Goal: Information Seeking & Learning: Learn about a topic

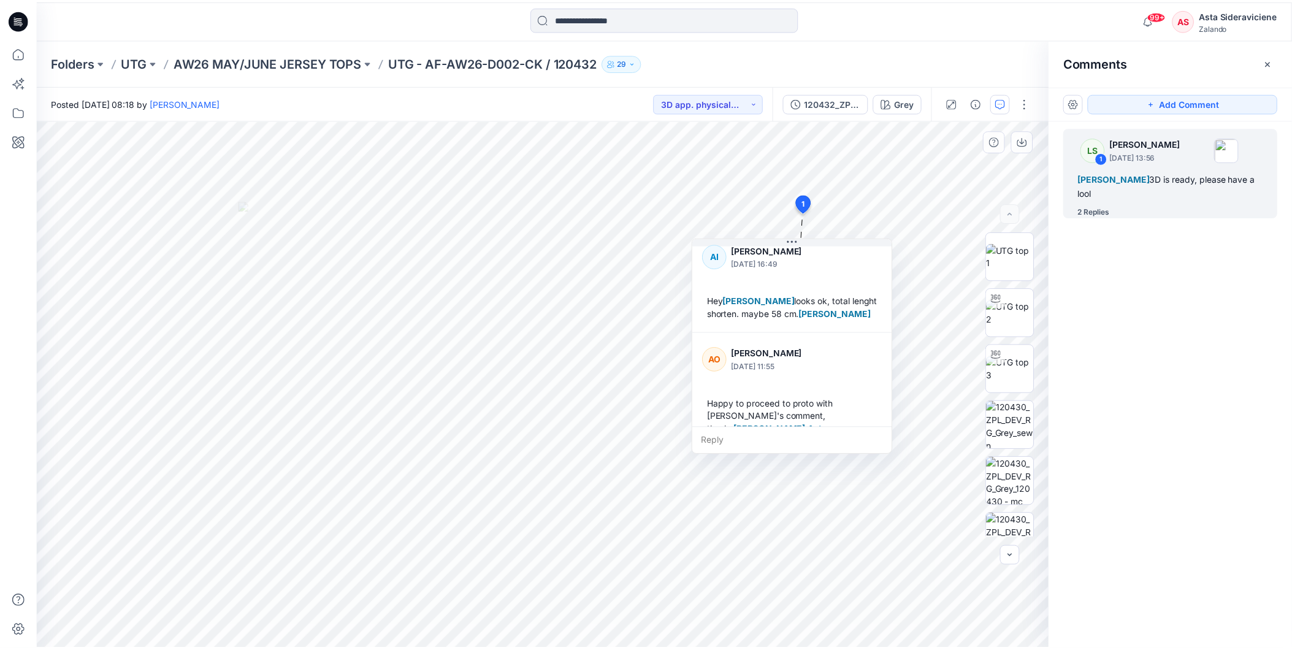
scroll to position [136, 0]
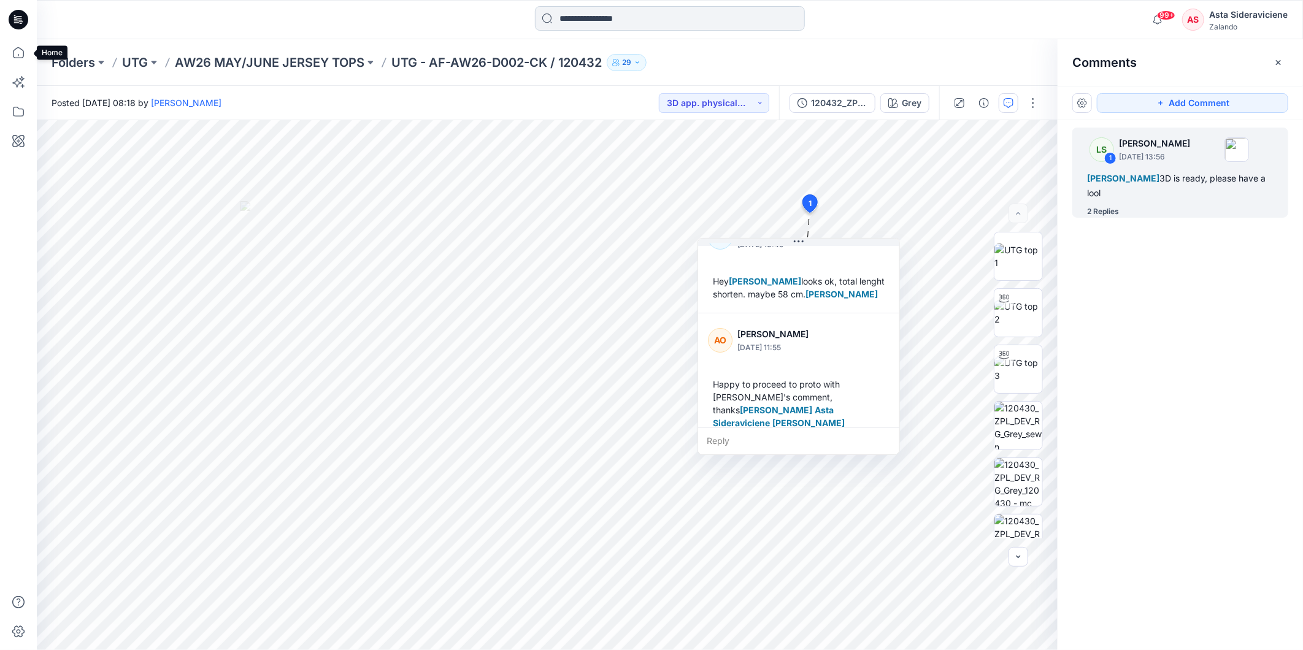
drag, startPoint x: 15, startPoint y: 58, endPoint x: 725, endPoint y: 17, distance: 711.3
click at [15, 58] on icon at bounding box center [18, 52] width 11 height 11
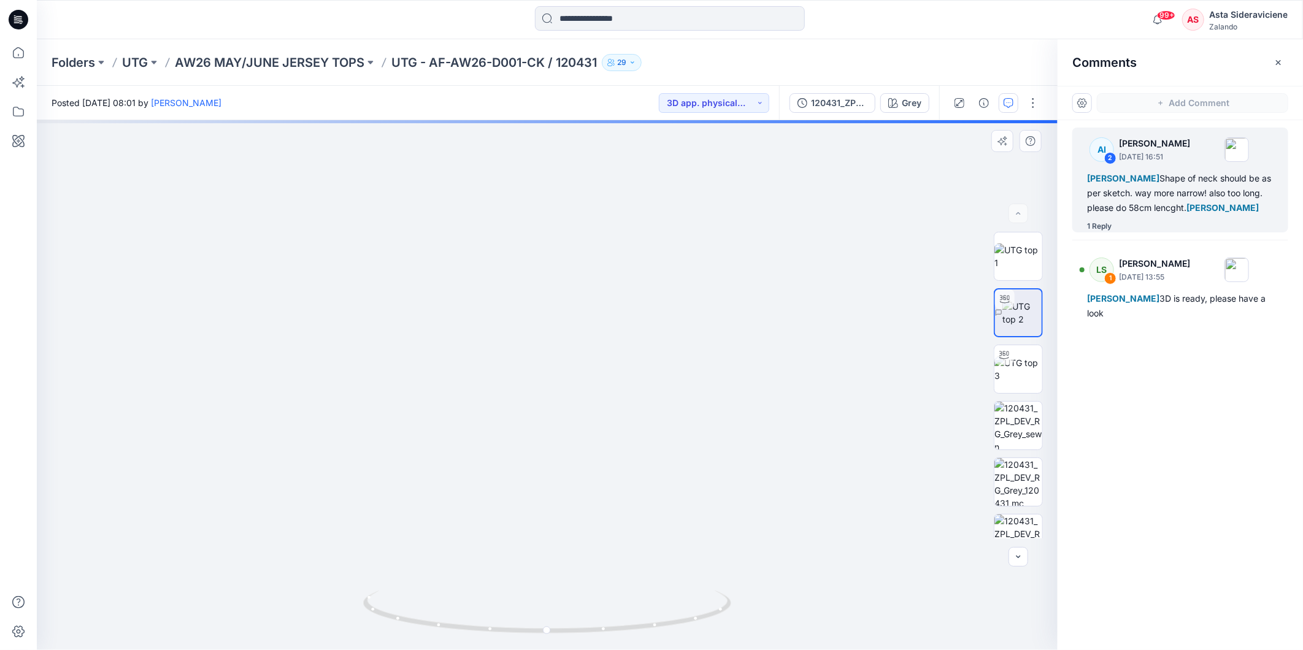
click at [670, 423] on div "Grey Loading... Material Properties Loading... 3" at bounding box center [547, 385] width 1020 height 530
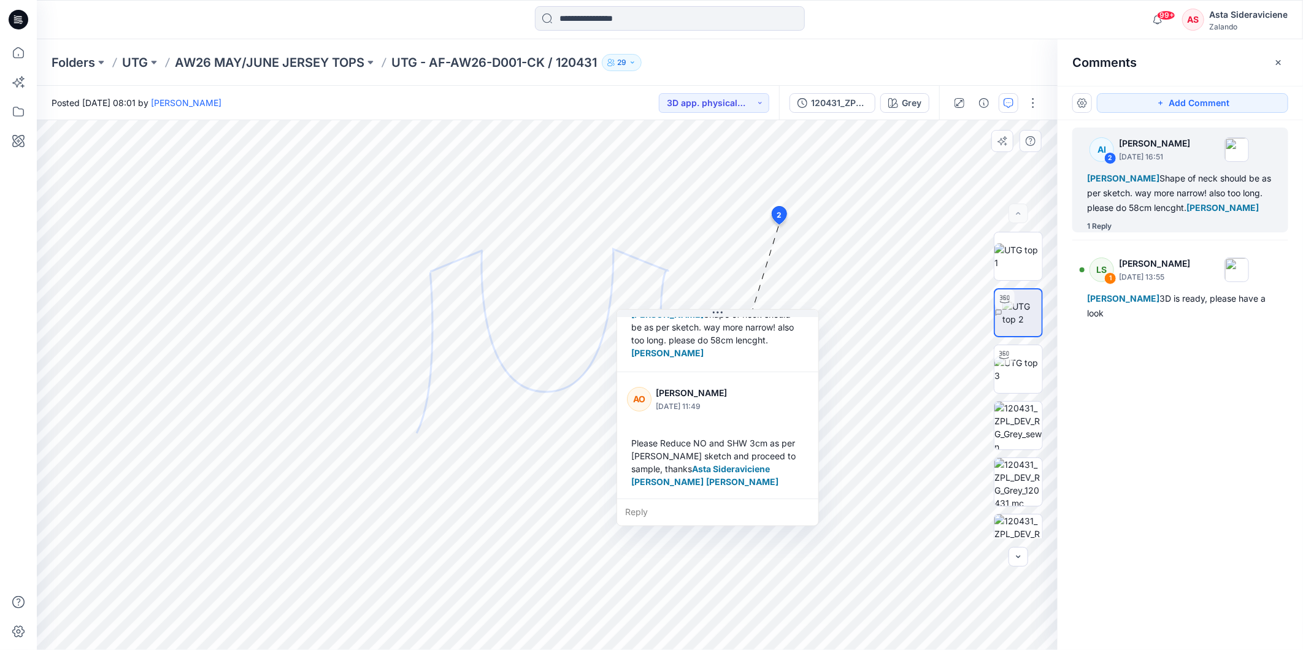
scroll to position [72, 0]
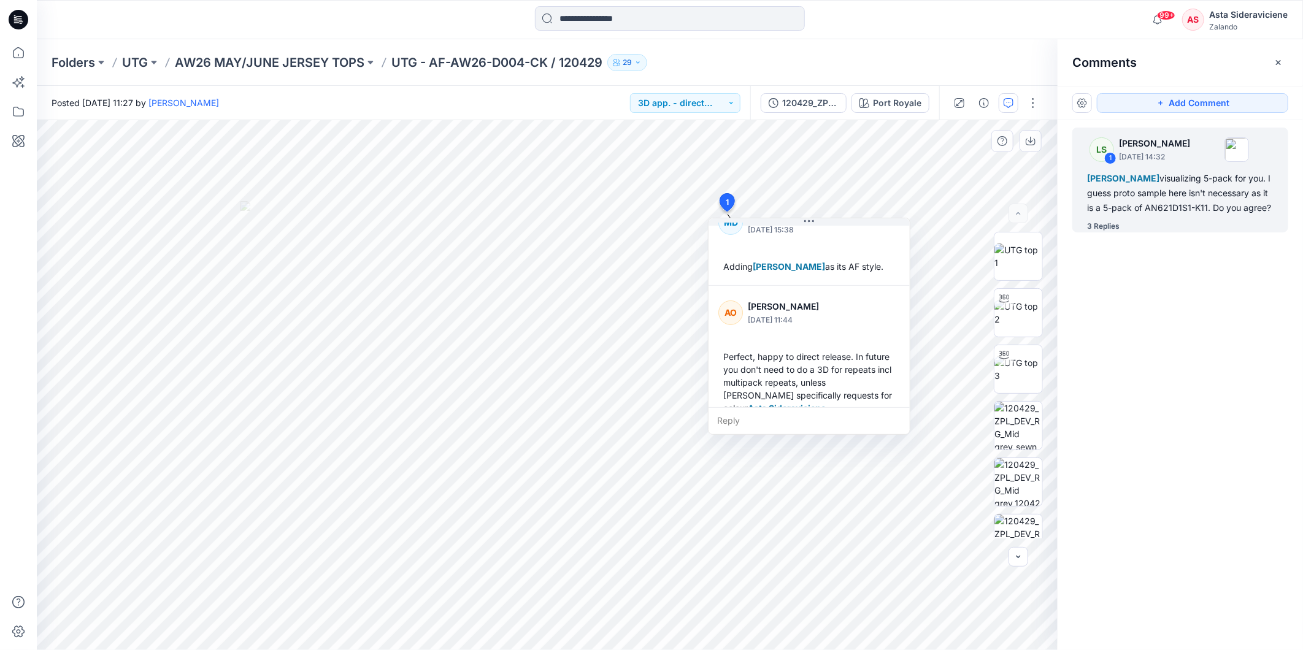
scroll to position [291, 0]
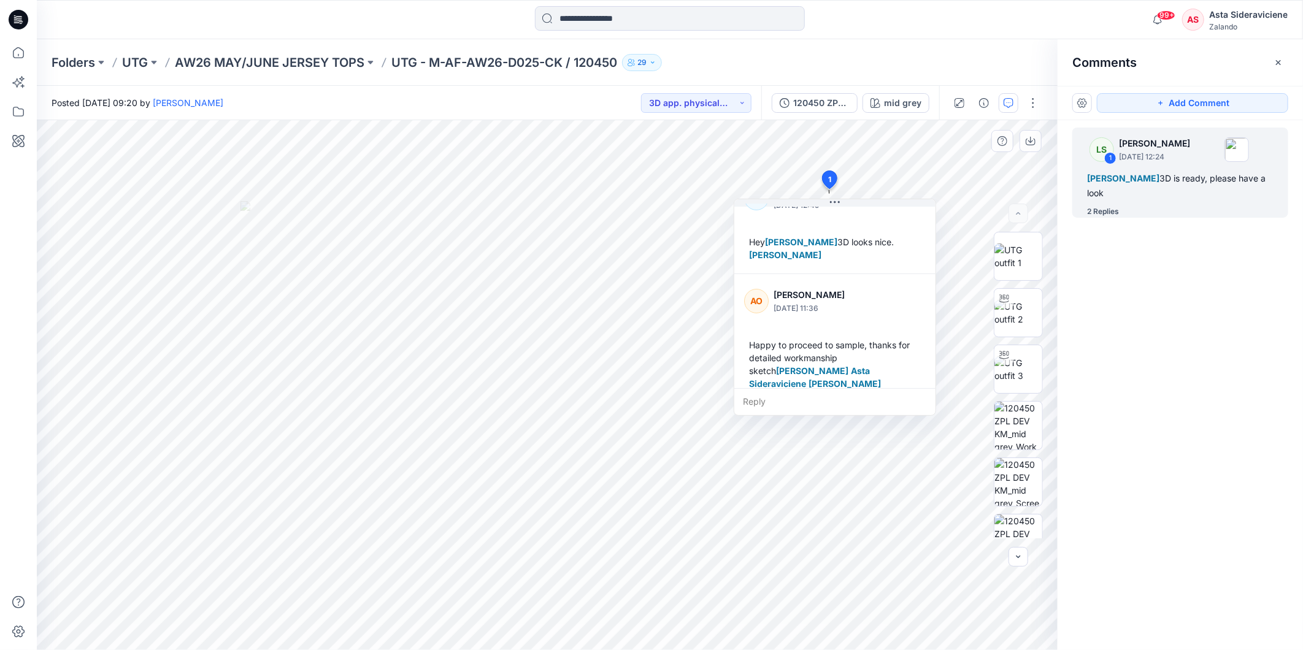
scroll to position [150, 0]
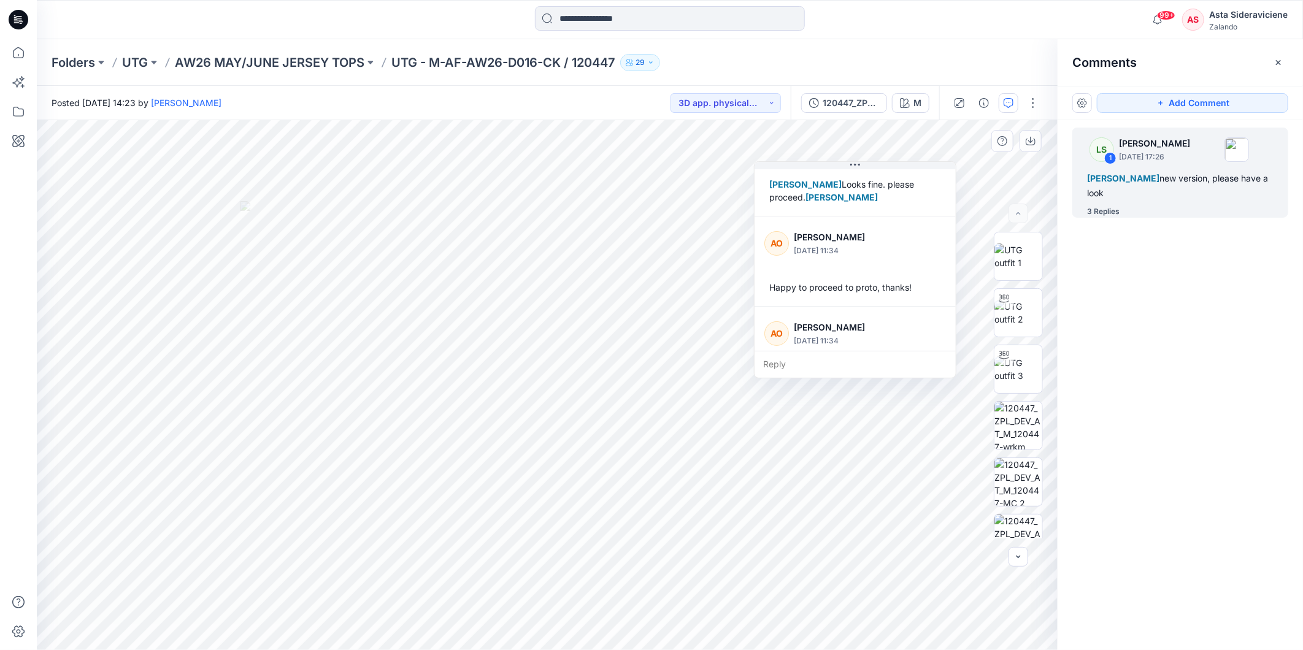
scroll to position [136, 0]
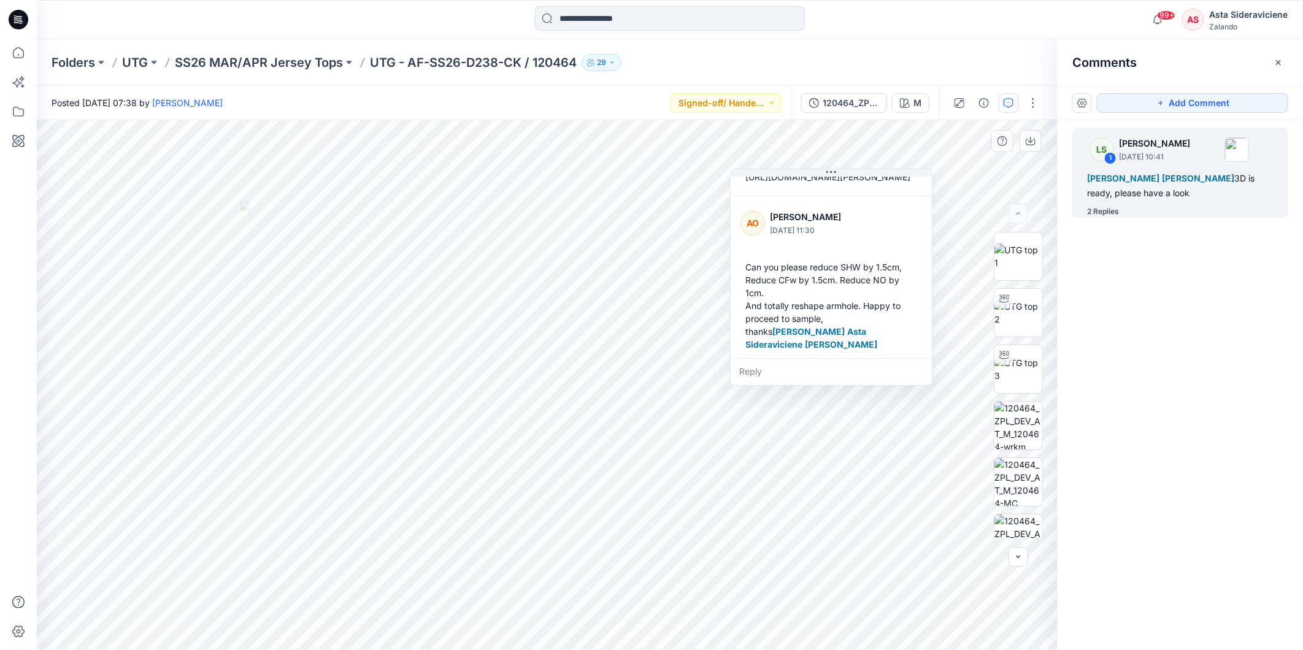
scroll to position [228, 0]
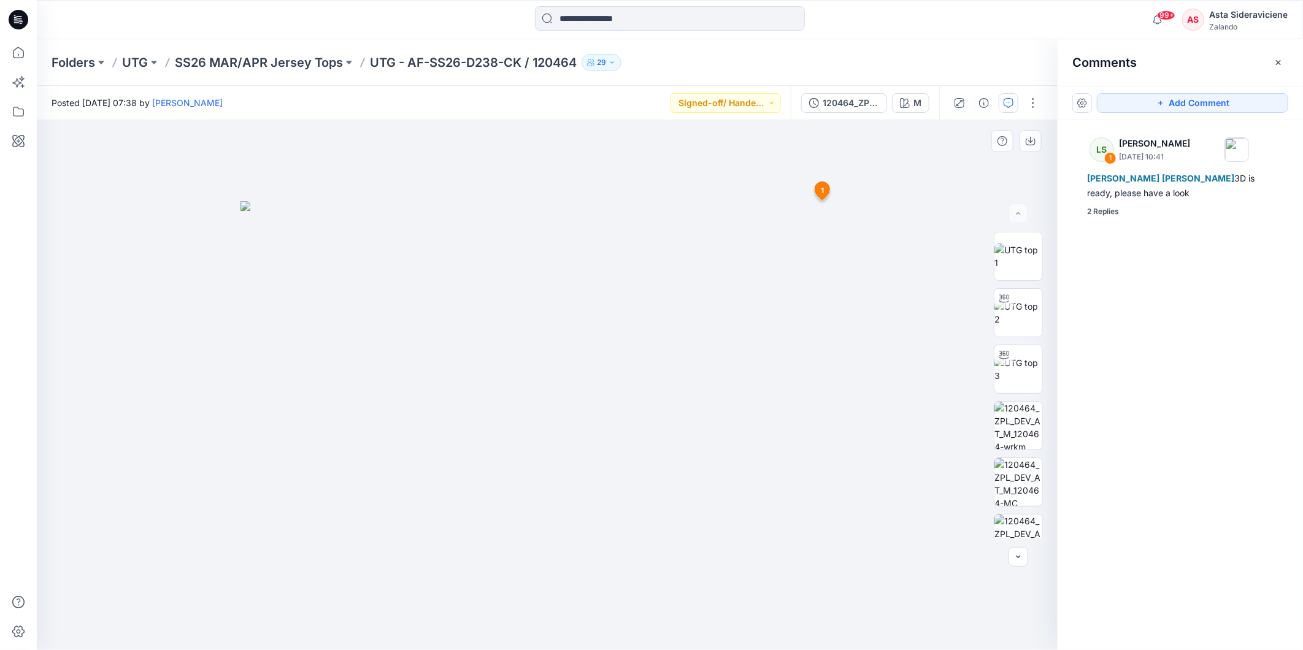
drag, startPoint x: 824, startPoint y: 194, endPoint x: 822, endPoint y: 206, distance: 12.5
click at [824, 193] on icon at bounding box center [822, 191] width 15 height 18
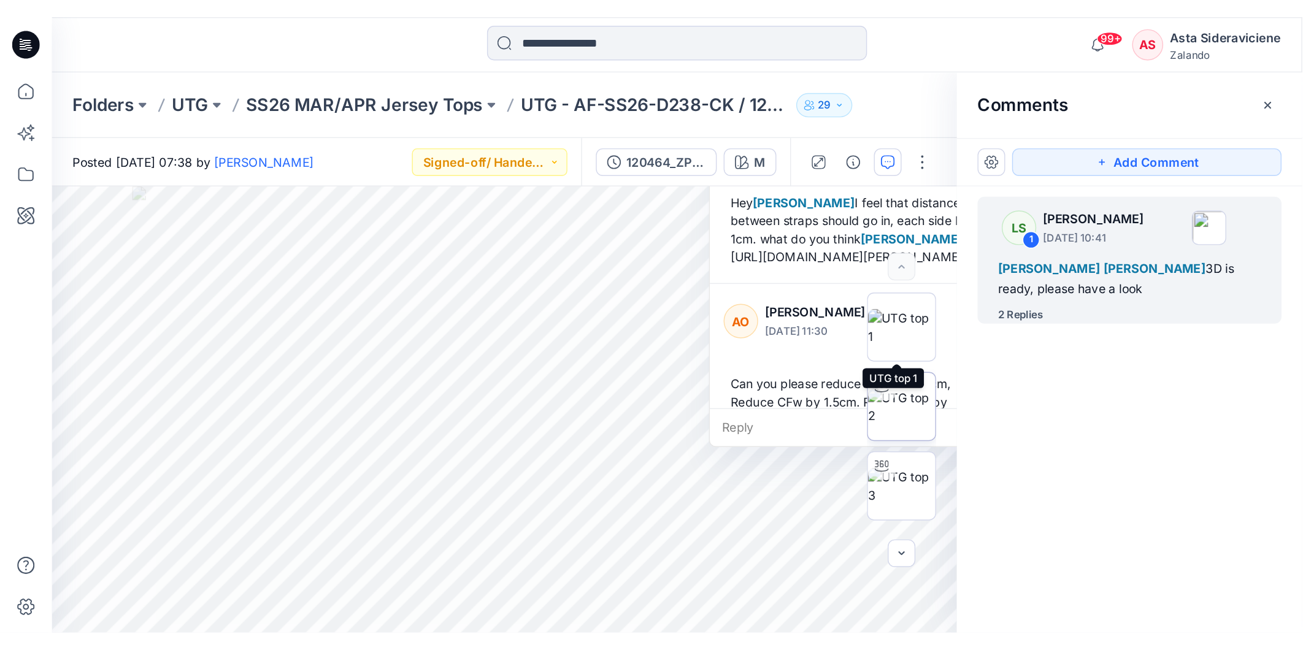
scroll to position [68, 0]
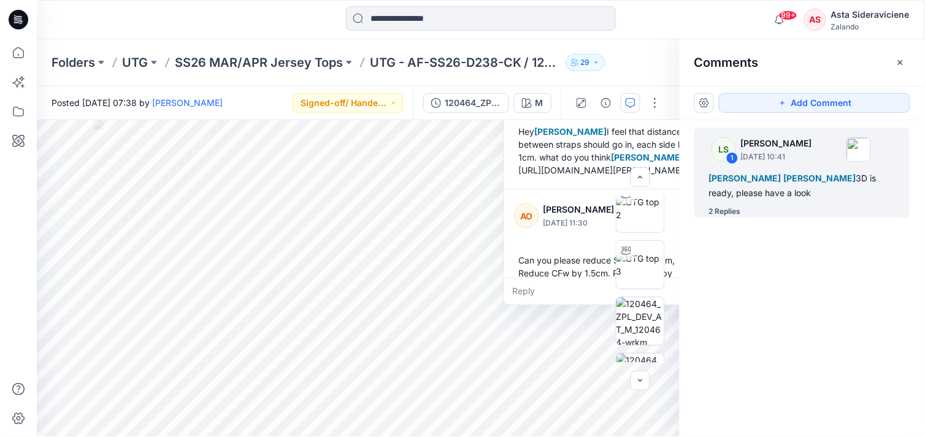
drag, startPoint x: 903, startPoint y: 59, endPoint x: 895, endPoint y: 60, distance: 8.0
click at [903, 59] on icon "button" at bounding box center [900, 63] width 10 height 10
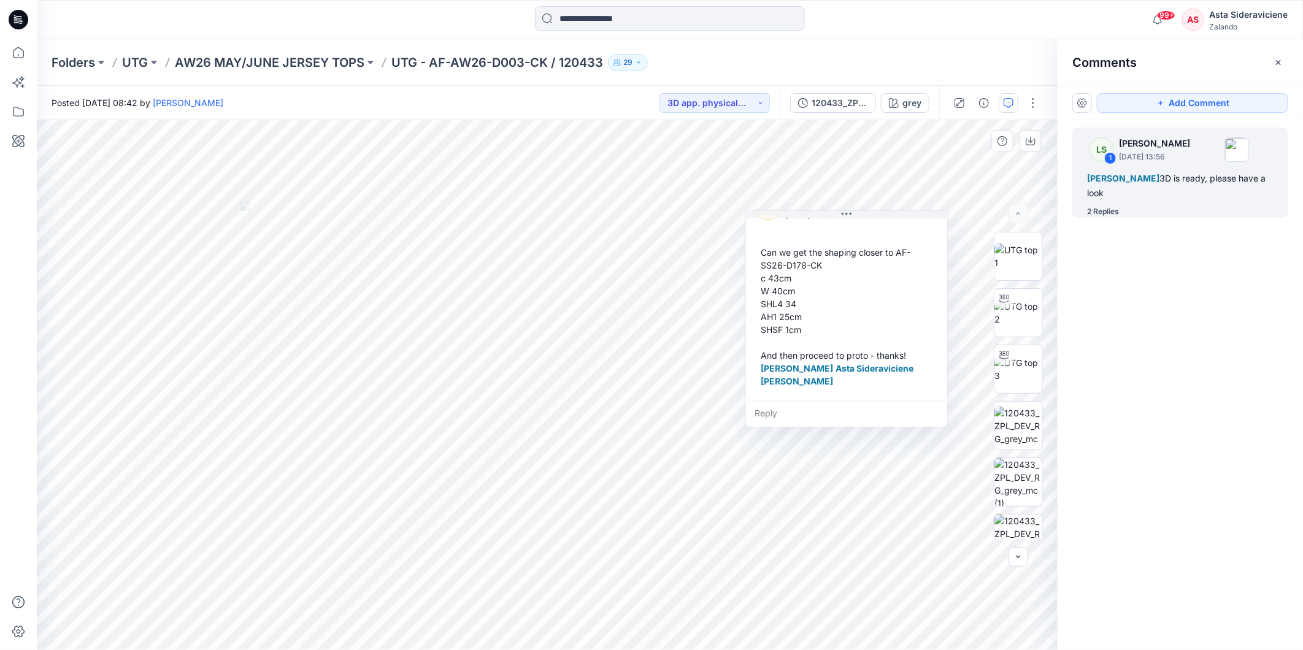
scroll to position [185, 0]
